Goal: Information Seeking & Learning: Find specific fact

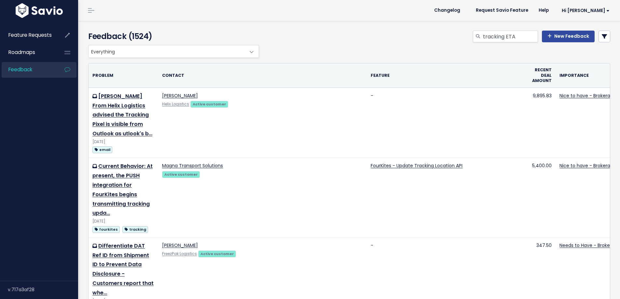
type input "tracking ETA"
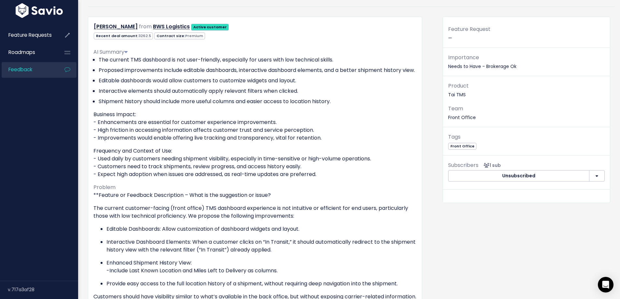
scroll to position [62, 0]
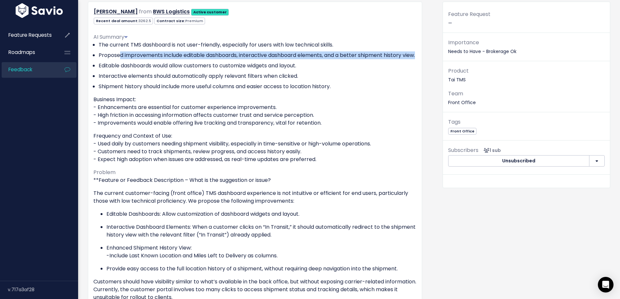
drag, startPoint x: 122, startPoint y: 55, endPoint x: 179, endPoint y: 66, distance: 58.4
click at [179, 59] on li "Proposed improvements include editable dashboards, interactive dashboard elemen…" at bounding box center [258, 55] width 318 height 8
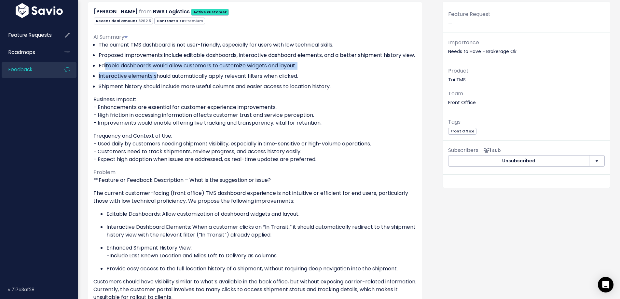
drag, startPoint x: 104, startPoint y: 73, endPoint x: 157, endPoint y: 79, distance: 52.7
click at [157, 79] on ul "The current TMS dashboard is not user-friendly, especially for users with low t…" at bounding box center [254, 65] width 323 height 49
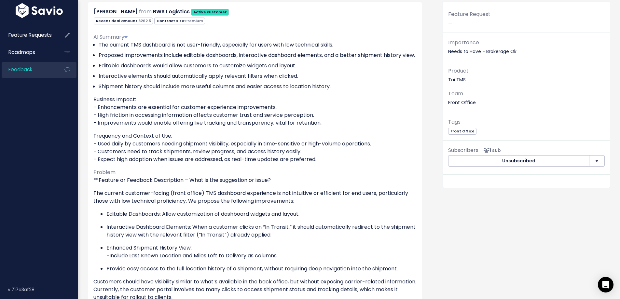
click at [139, 90] on li "Shipment history should include more useful columns and easier access to locati…" at bounding box center [258, 87] width 318 height 8
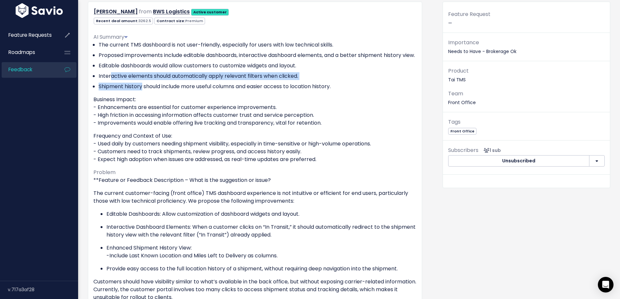
drag, startPoint x: 130, startPoint y: 84, endPoint x: 143, endPoint y: 90, distance: 14.4
click at [143, 90] on ul "The current TMS dashboard is not user-friendly, especially for users with low t…" at bounding box center [254, 65] width 323 height 49
click at [143, 90] on li "Shipment history should include more useful columns and easier access to locati…" at bounding box center [258, 87] width 318 height 8
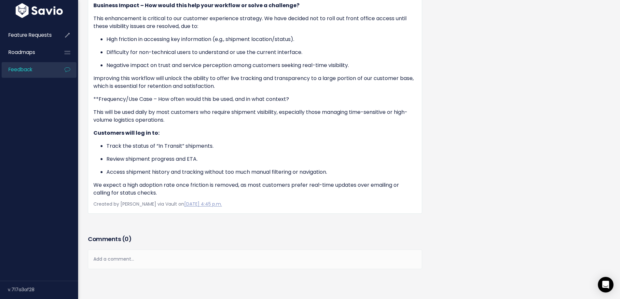
scroll to position [388, 0]
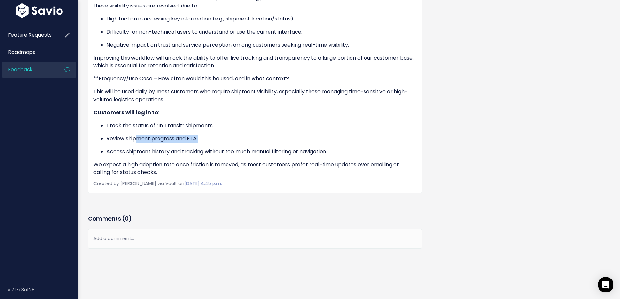
drag, startPoint x: 188, startPoint y: 153, endPoint x: 207, endPoint y: 152, distance: 18.9
click at [207, 143] on p "Review shipment progress and ETA." at bounding box center [261, 139] width 310 height 8
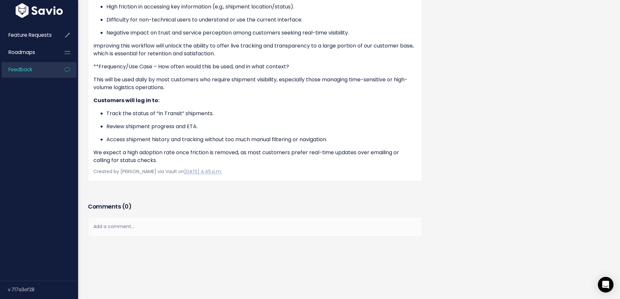
scroll to position [420, 0]
